Goal: Task Accomplishment & Management: Manage account settings

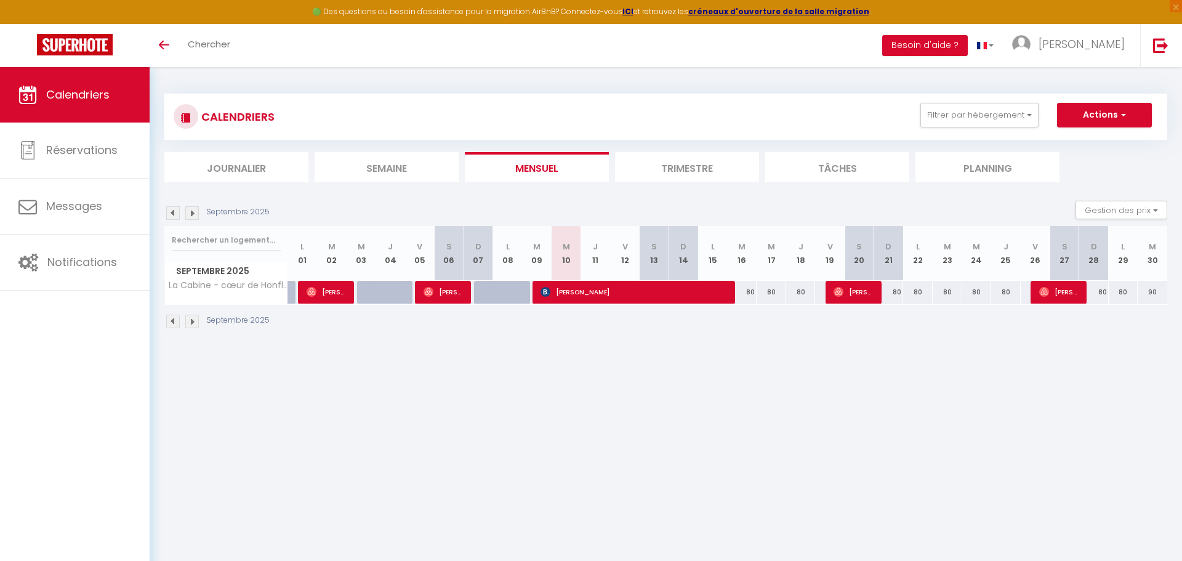
select select
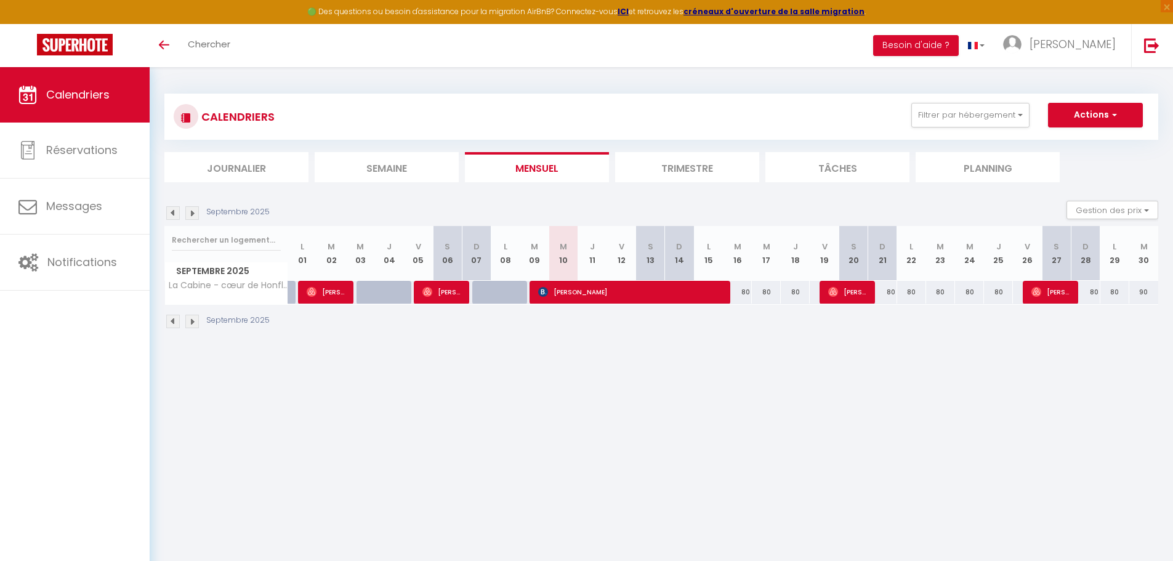
select select
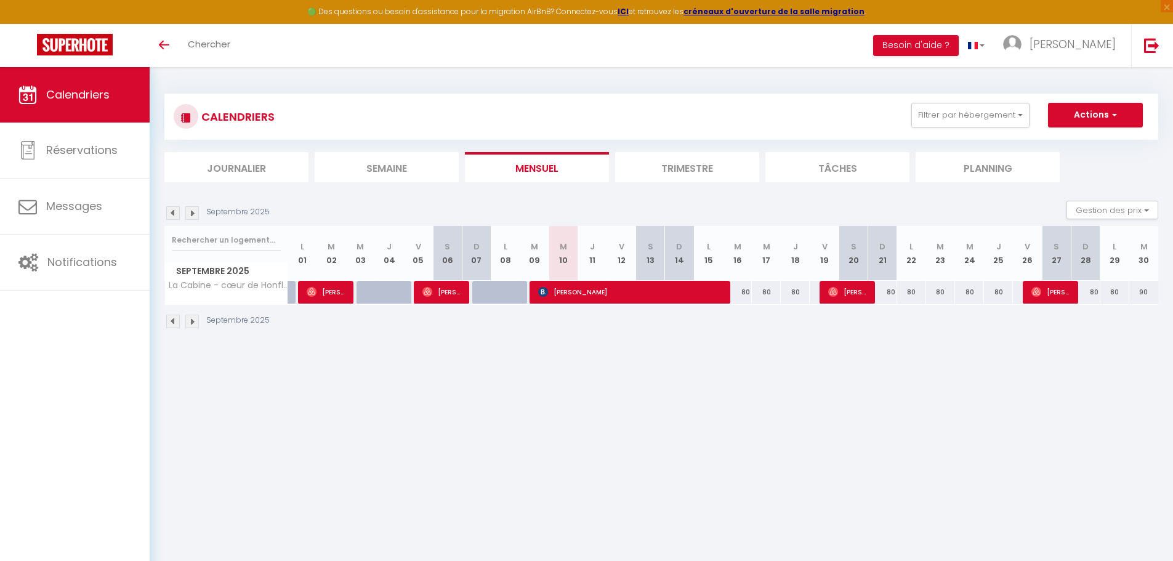
select select
click at [571, 293] on span "[PERSON_NAME]" at bounding box center [629, 291] width 183 height 23
select select "OK"
select select "KO"
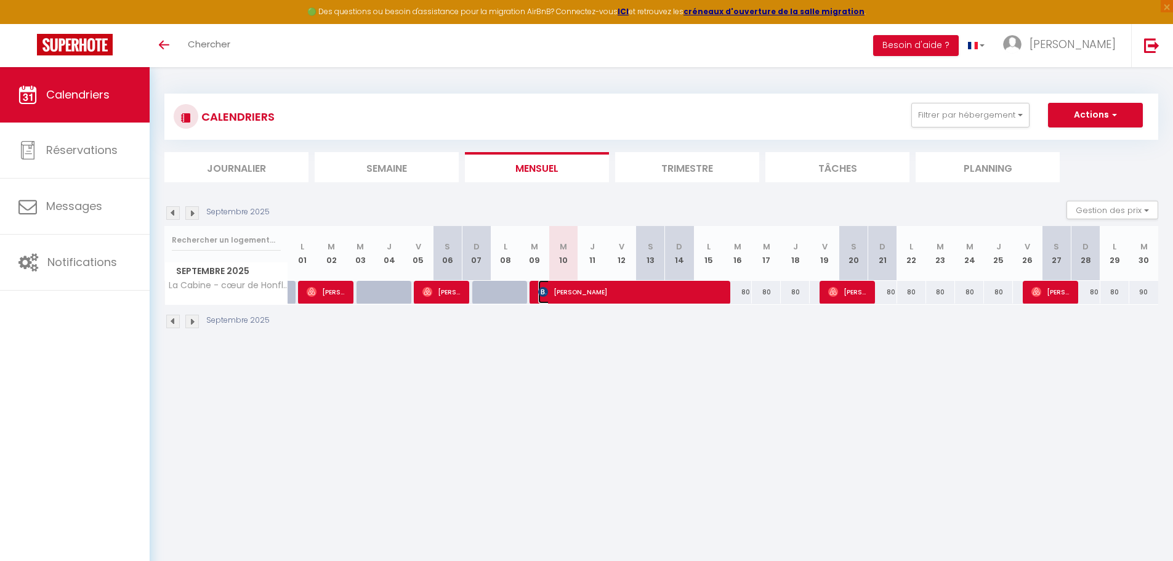
select select "0"
select select "1"
select select
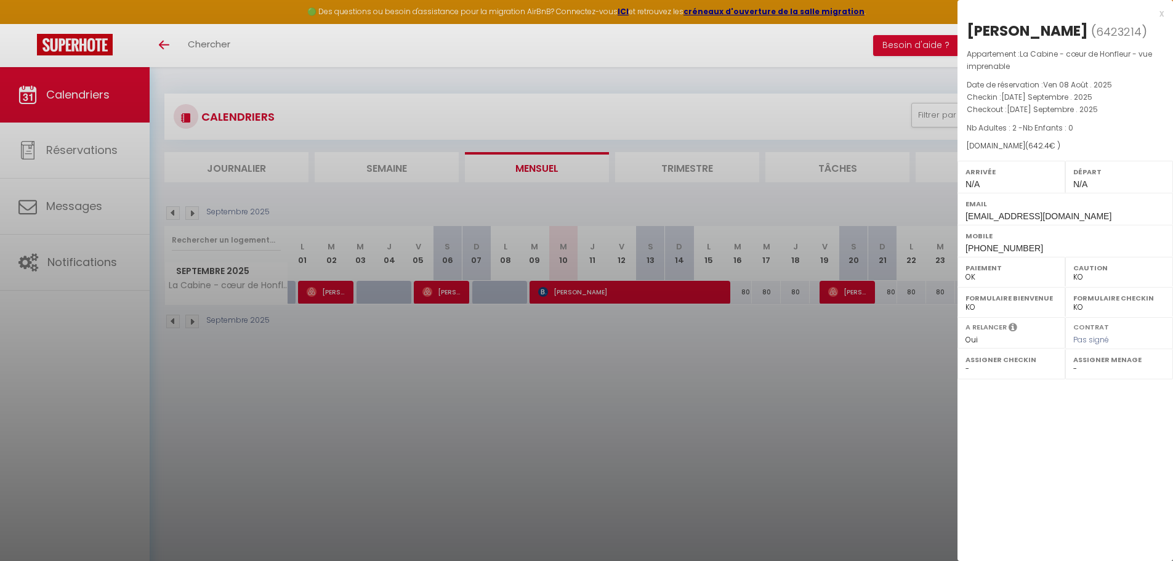
click at [709, 369] on div at bounding box center [586, 280] width 1173 height 561
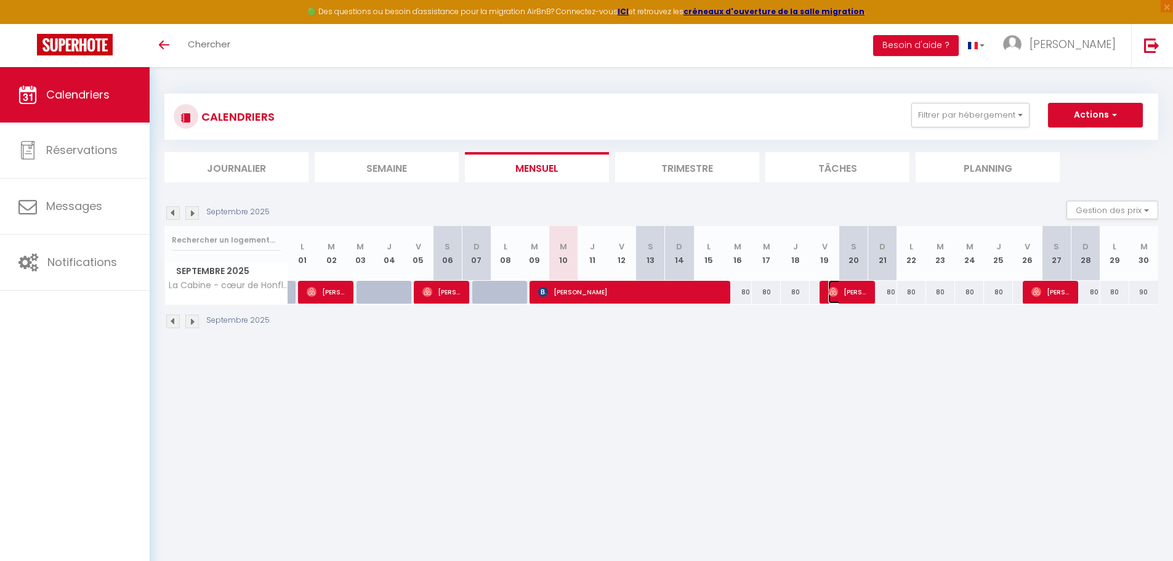
click at [833, 290] on img at bounding box center [833, 292] width 10 height 10
select select "OK"
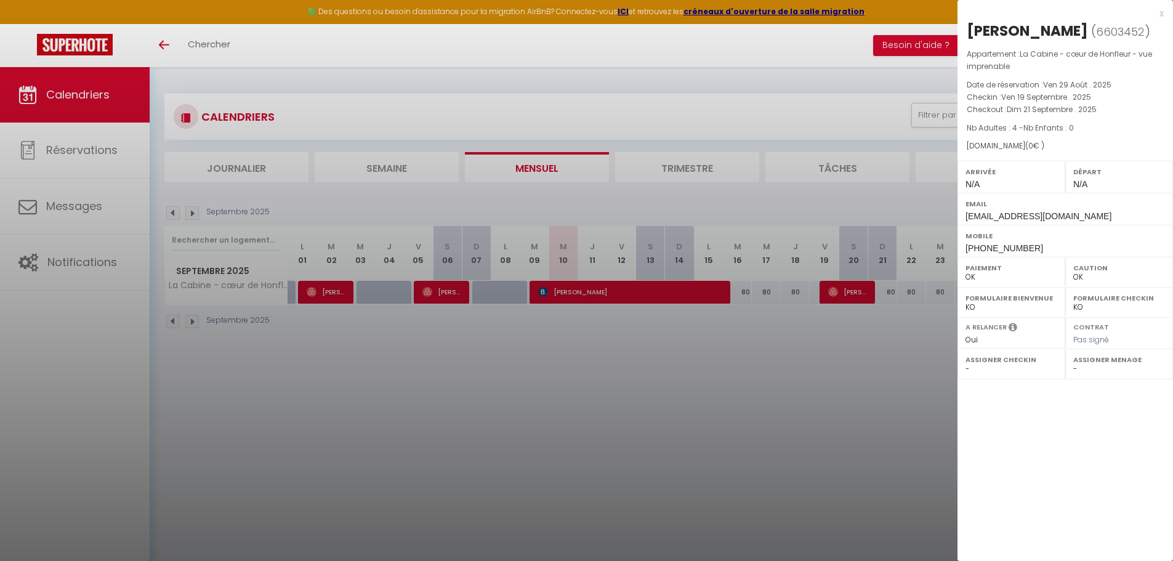
click at [810, 406] on div at bounding box center [586, 280] width 1173 height 561
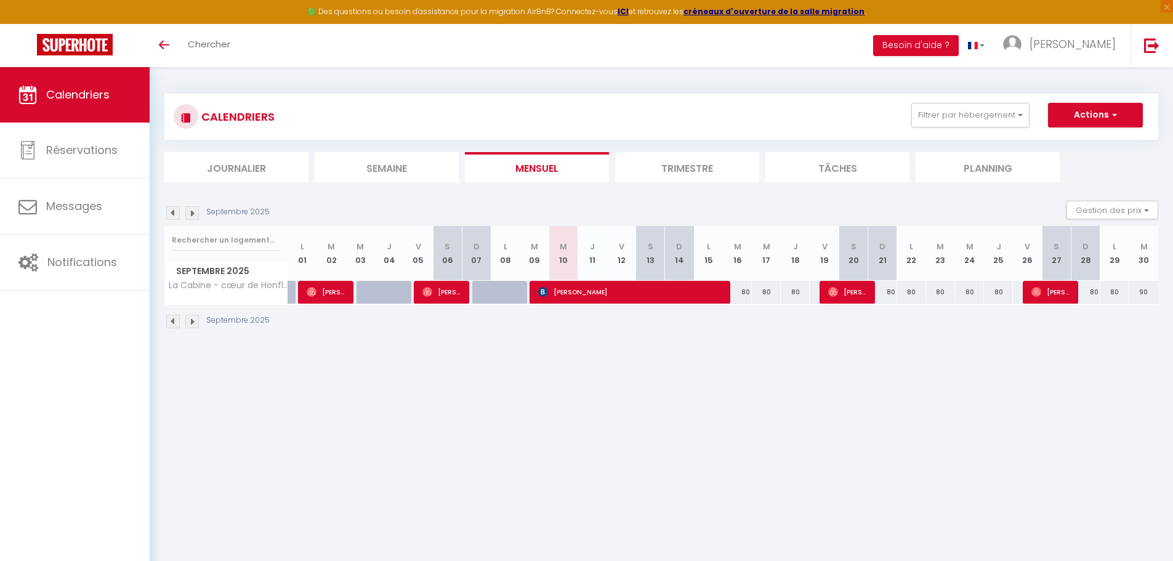
click at [688, 168] on li "Trimestre" at bounding box center [687, 167] width 144 height 30
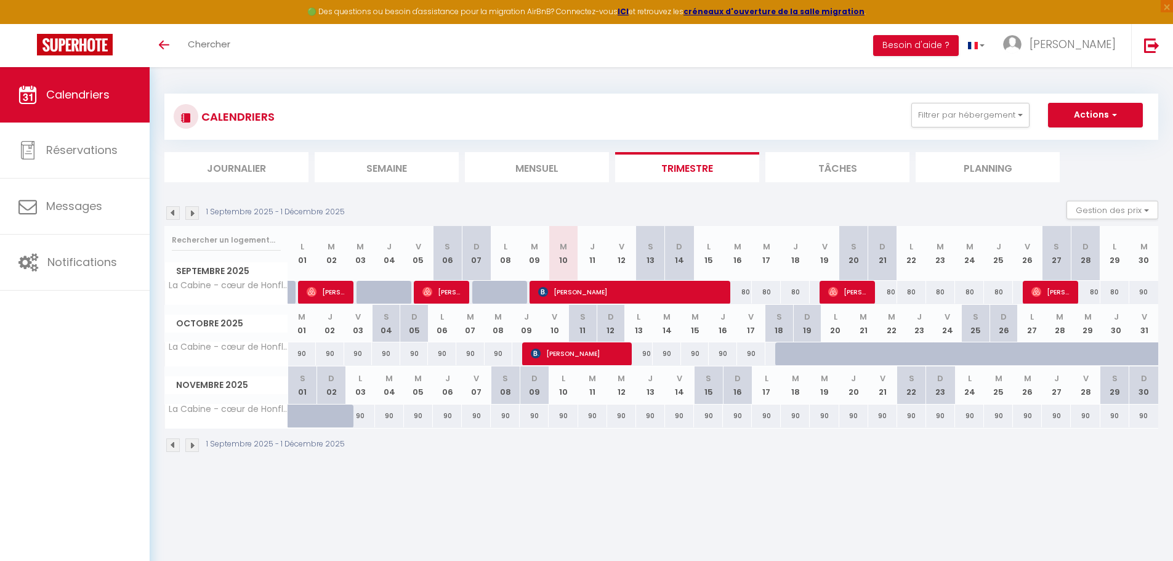
click at [189, 214] on img at bounding box center [192, 213] width 14 height 14
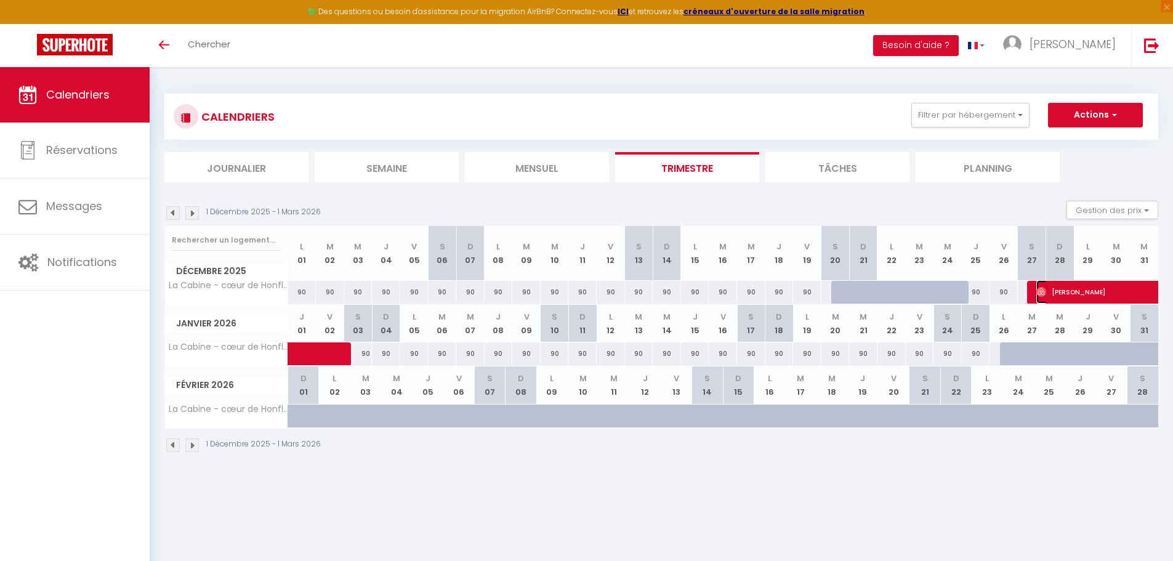
click at [1078, 288] on span "[PERSON_NAME]" at bounding box center [1135, 291] width 198 height 23
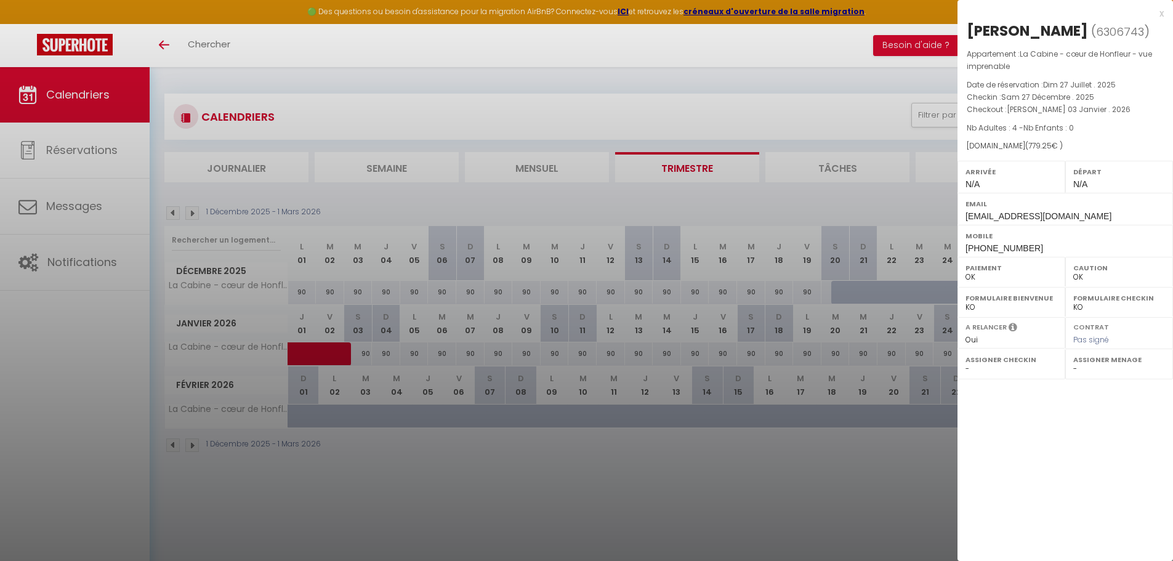
click at [892, 522] on div at bounding box center [586, 280] width 1173 height 561
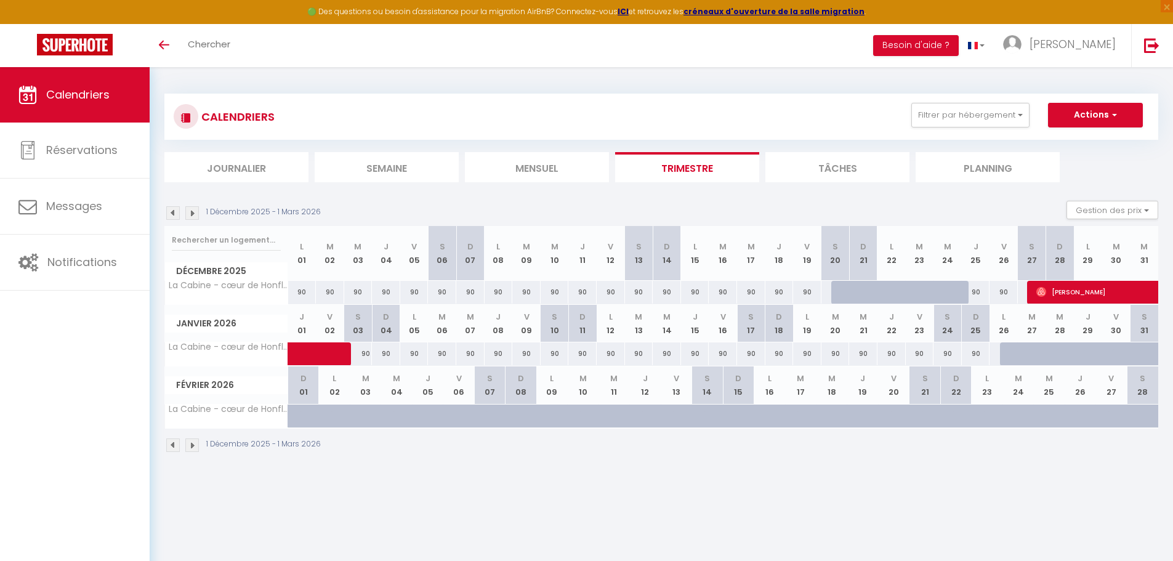
click at [194, 213] on img at bounding box center [192, 213] width 14 height 14
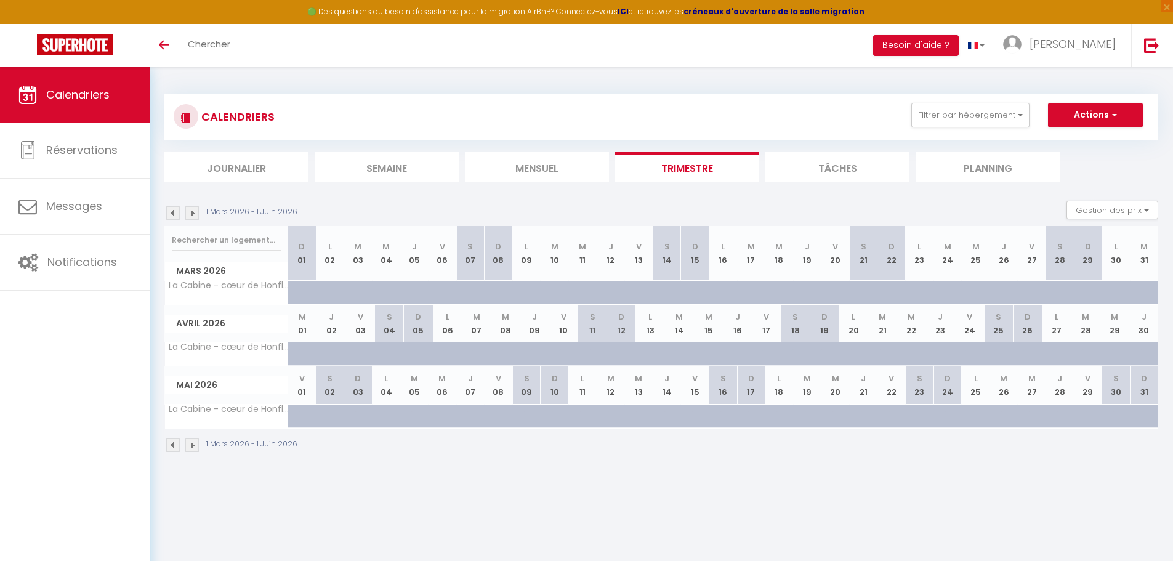
click at [172, 212] on img at bounding box center [173, 213] width 14 height 14
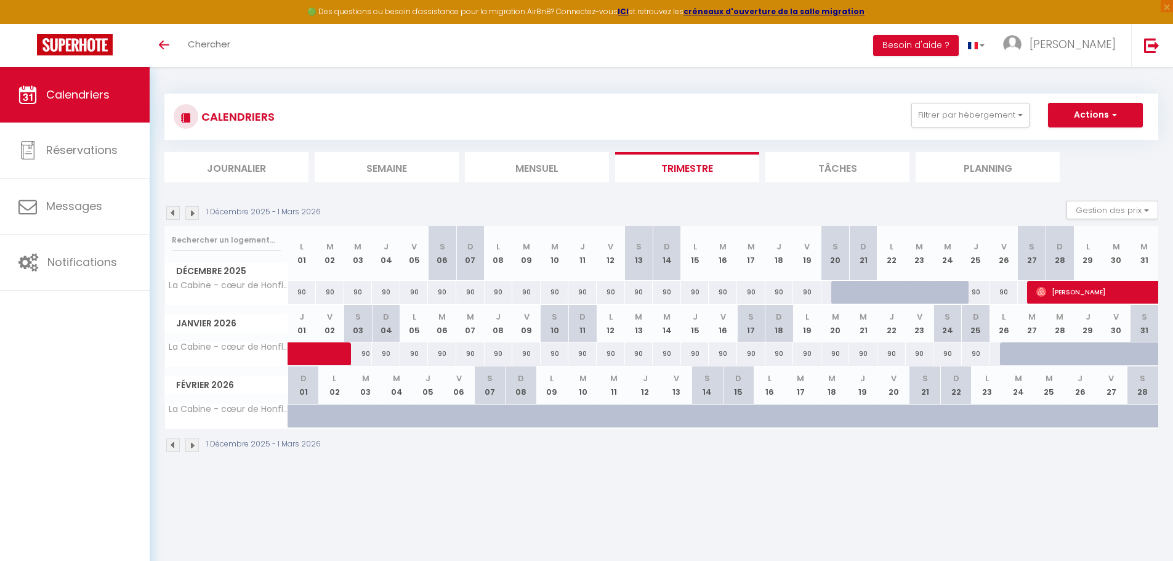
click at [175, 211] on img at bounding box center [173, 213] width 14 height 14
